Goal: Transaction & Acquisition: Purchase product/service

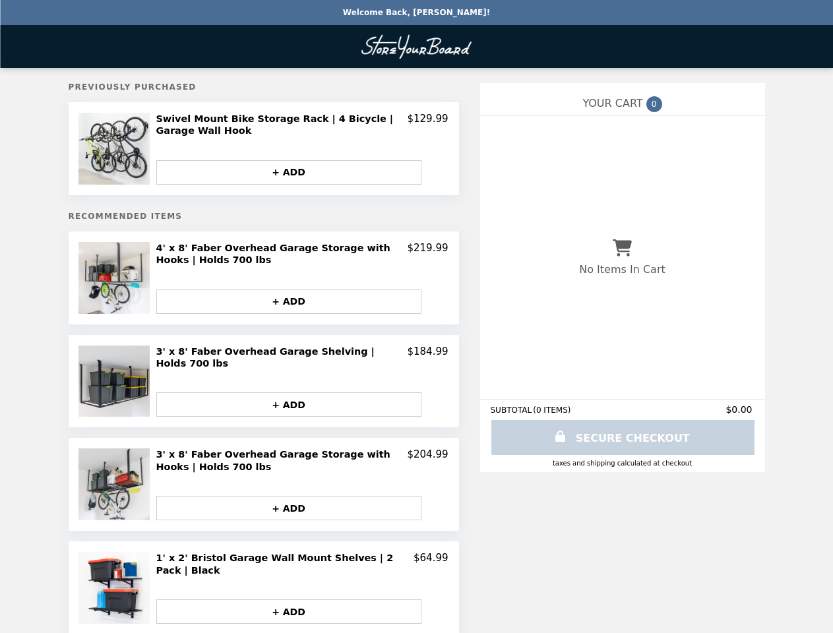
click at [116, 150] on img at bounding box center [115, 149] width 75 height 72
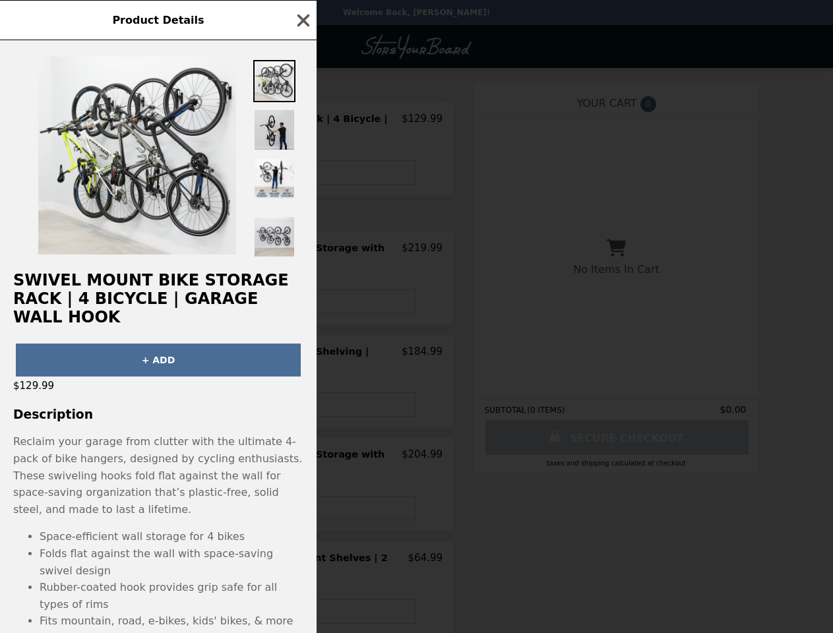
click at [302, 126] on div "Product Details Swivel Mount Bike Storage Rack | 4 Bicycle | Garage Wall Hook +…" at bounding box center [416, 316] width 833 height 633
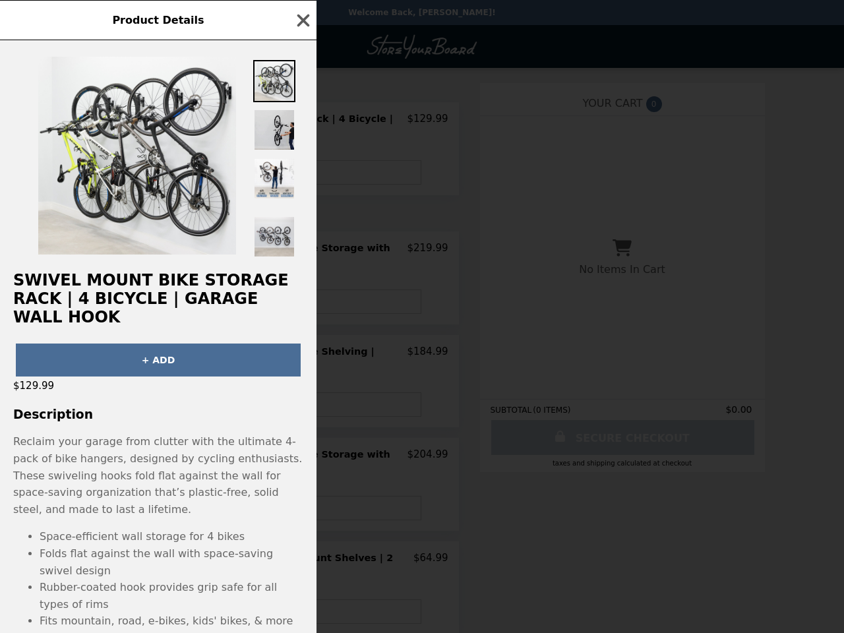
click at [289, 175] on img at bounding box center [274, 179] width 42 height 42
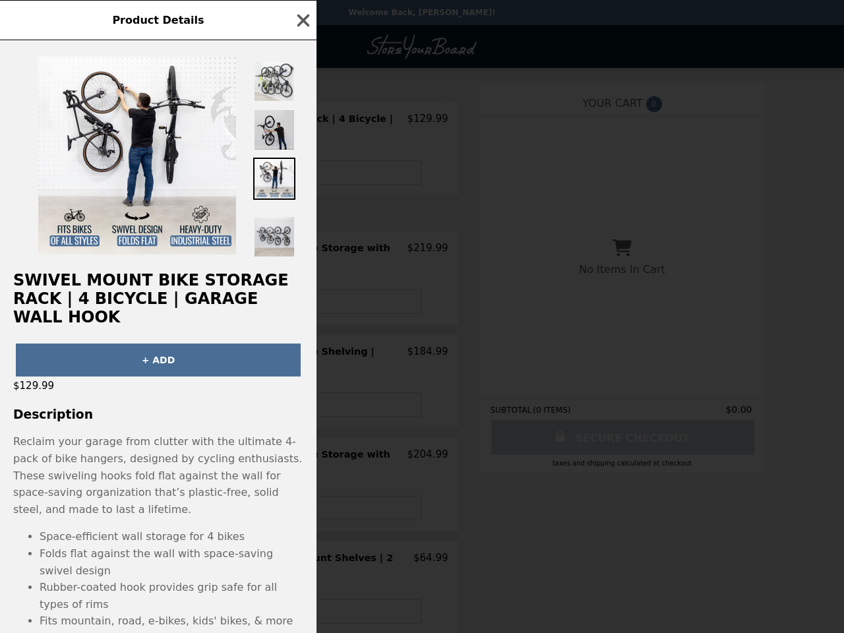
click at [116, 282] on h2 "Swivel Mount Bike Storage Rack | 4 Bicycle | Garage Wall Hook" at bounding box center [158, 298] width 317 height 55
click at [302, 258] on div "Product Details Swivel Mount Bike Storage Rack | 4 Bicycle | Garage Wall Hook +…" at bounding box center [422, 316] width 844 height 633
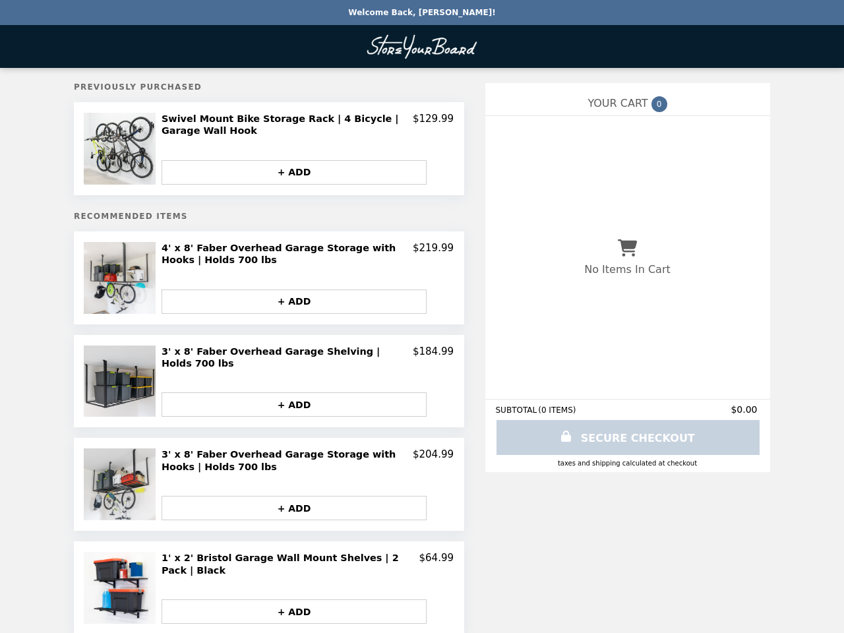
click at [289, 307] on button "+ ADD" at bounding box center [294, 302] width 265 height 24
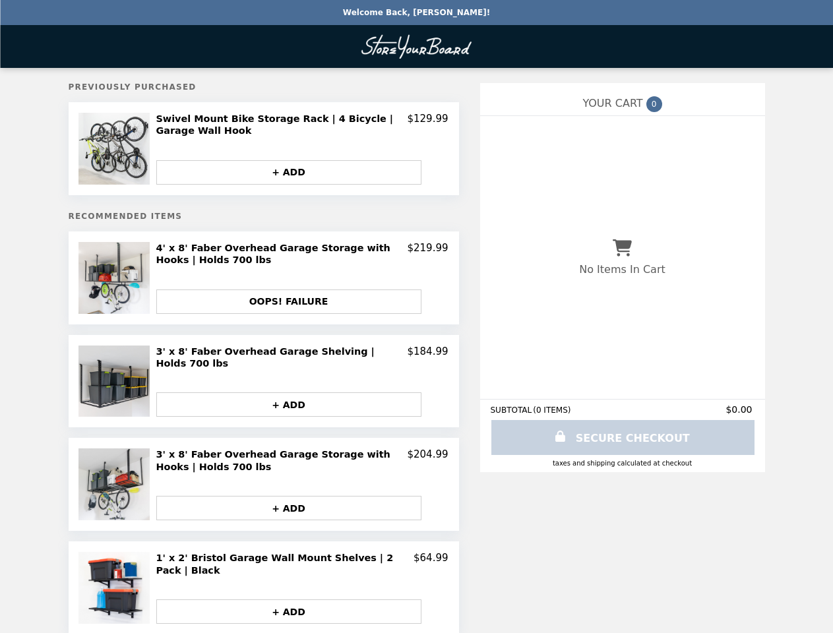
click at [116, 384] on img at bounding box center [115, 382] width 75 height 72
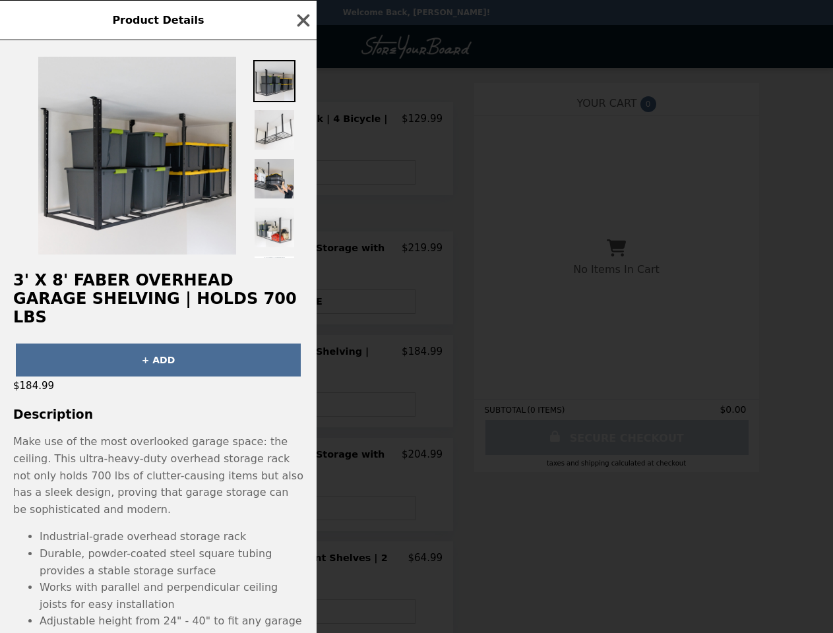
click at [302, 358] on div "Product Details 3' x 8' Faber Overhead Garage Shelving | Holds 700 lbs + ADD $1…" at bounding box center [416, 316] width 833 height 633
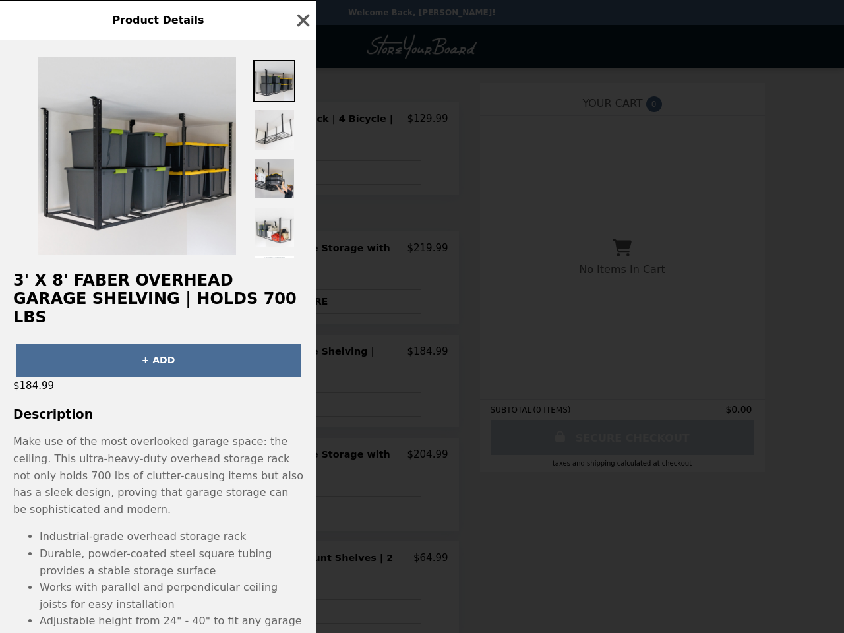
click at [289, 408] on h3 "Description" at bounding box center [158, 415] width 317 height 14
click at [116, 485] on p "Make use of the most overlooked garage space: the ceiling. This ultra-heavy-dut…" at bounding box center [158, 475] width 290 height 84
